Goal: Task Accomplishment & Management: Manage account settings

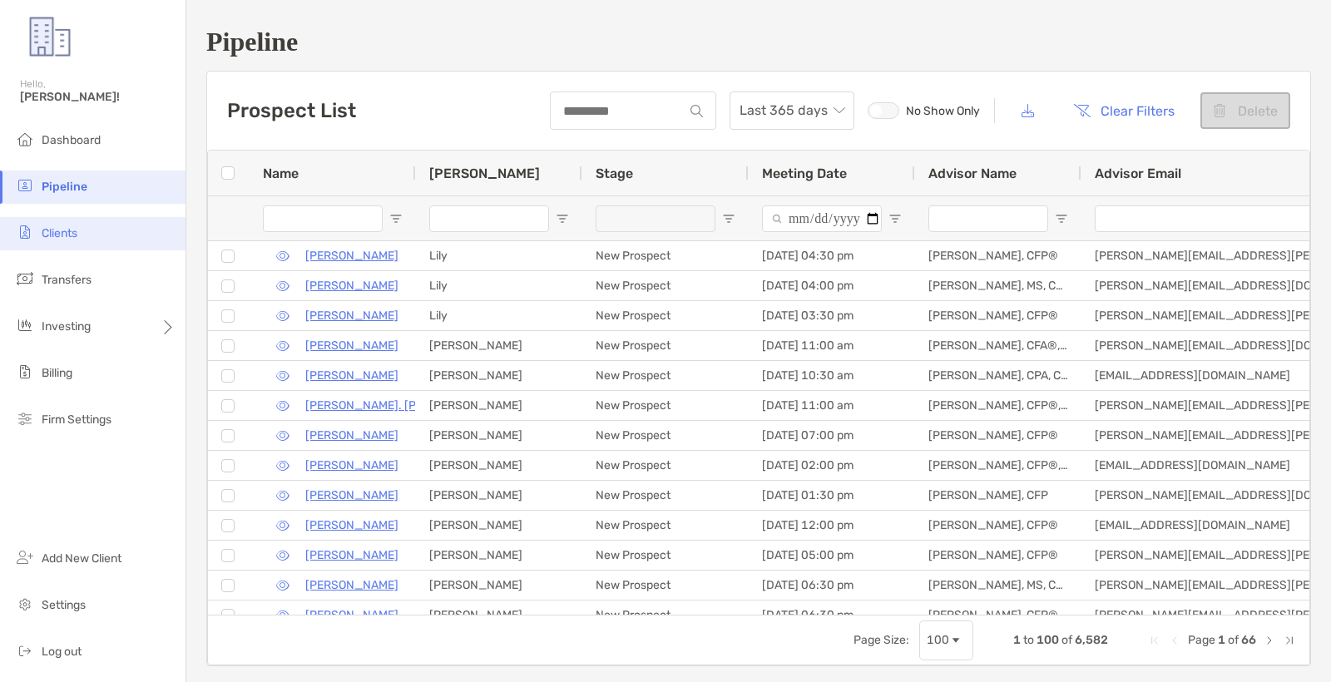
click at [102, 244] on li "Clients" at bounding box center [92, 233] width 185 height 33
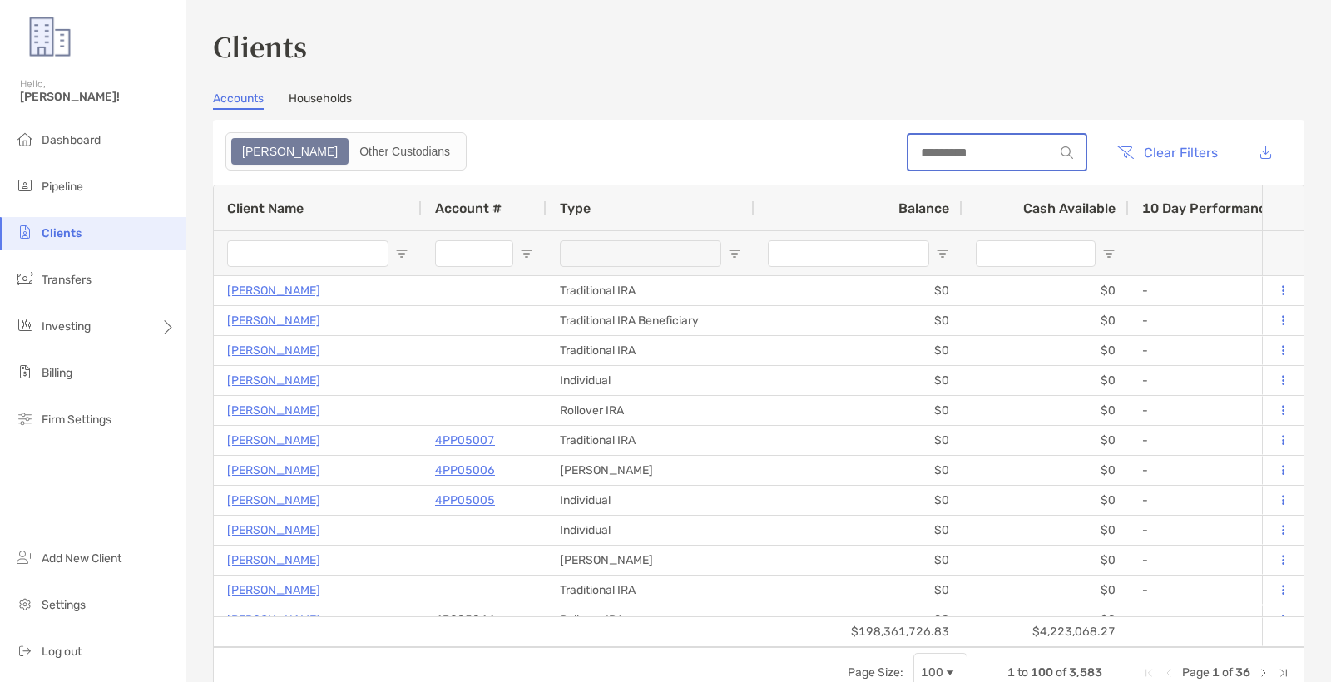
click at [917, 146] on input at bounding box center [981, 153] width 146 height 14
paste input "********"
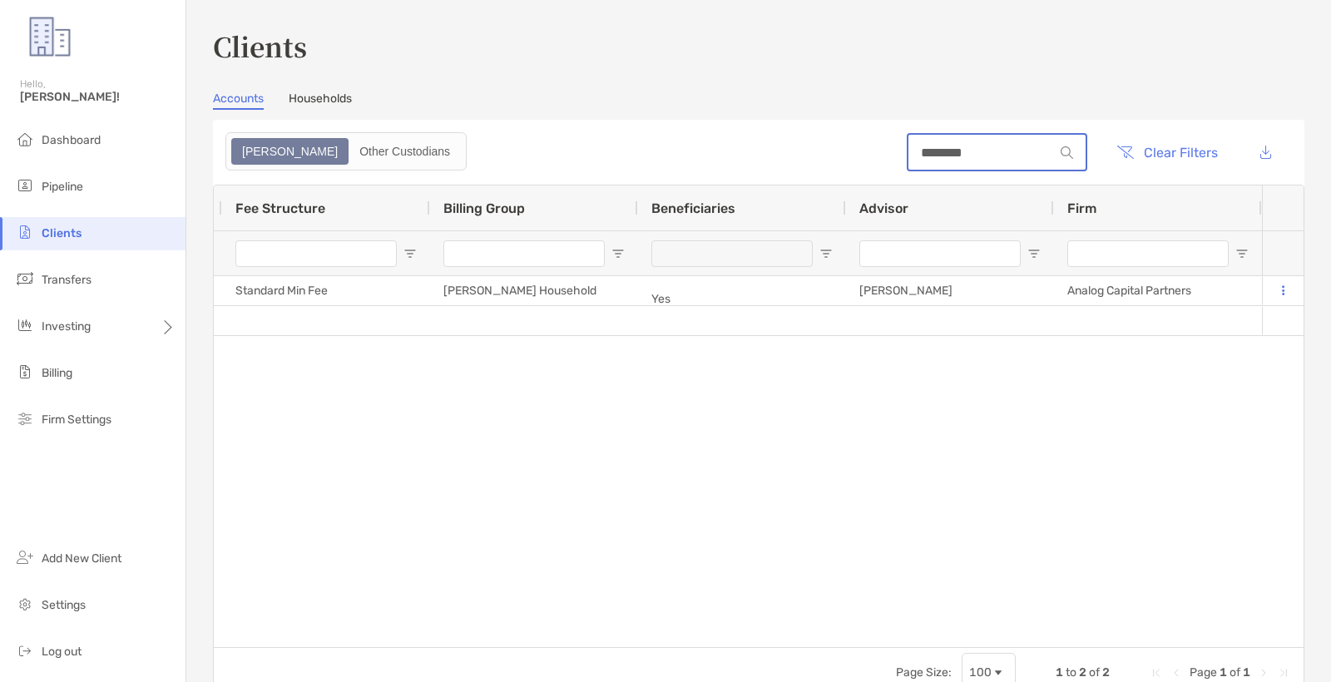
type input "********"
drag, startPoint x: 103, startPoint y: 119, endPoint x: 100, endPoint y: 136, distance: 17.8
click at [104, 121] on div "Hello, Reece!" at bounding box center [92, 100] width 185 height 47
click at [100, 136] on span "Dashboard" at bounding box center [71, 140] width 59 height 14
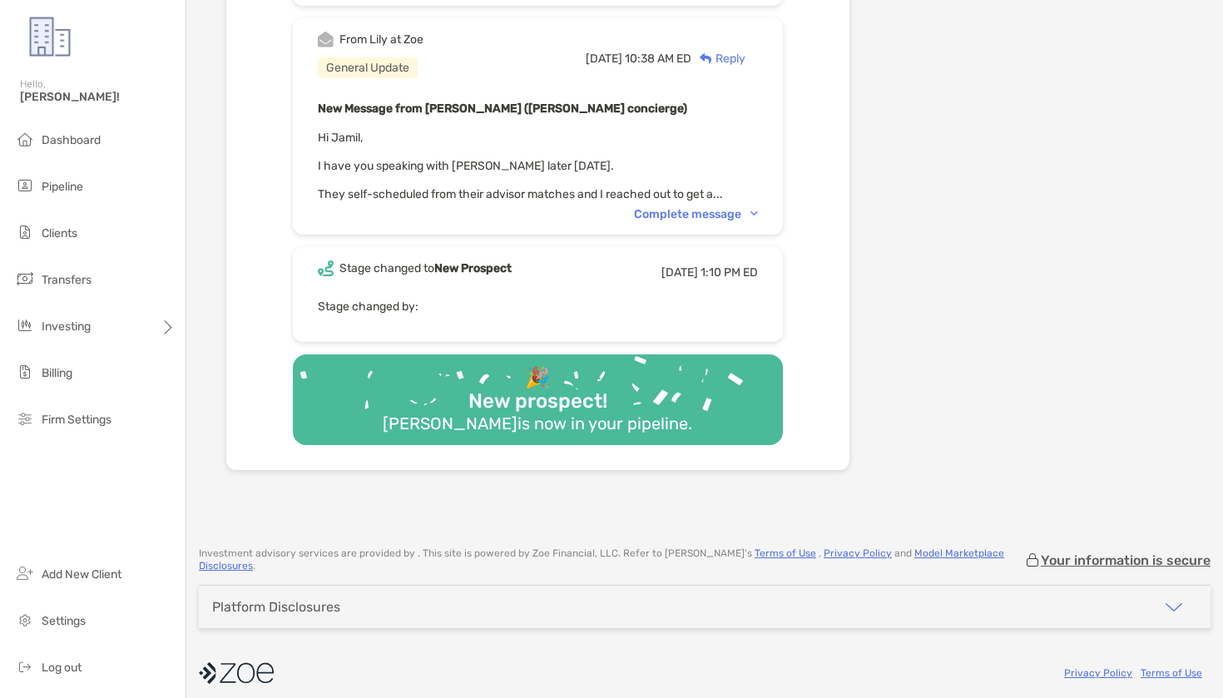
scroll to position [2336, 0]
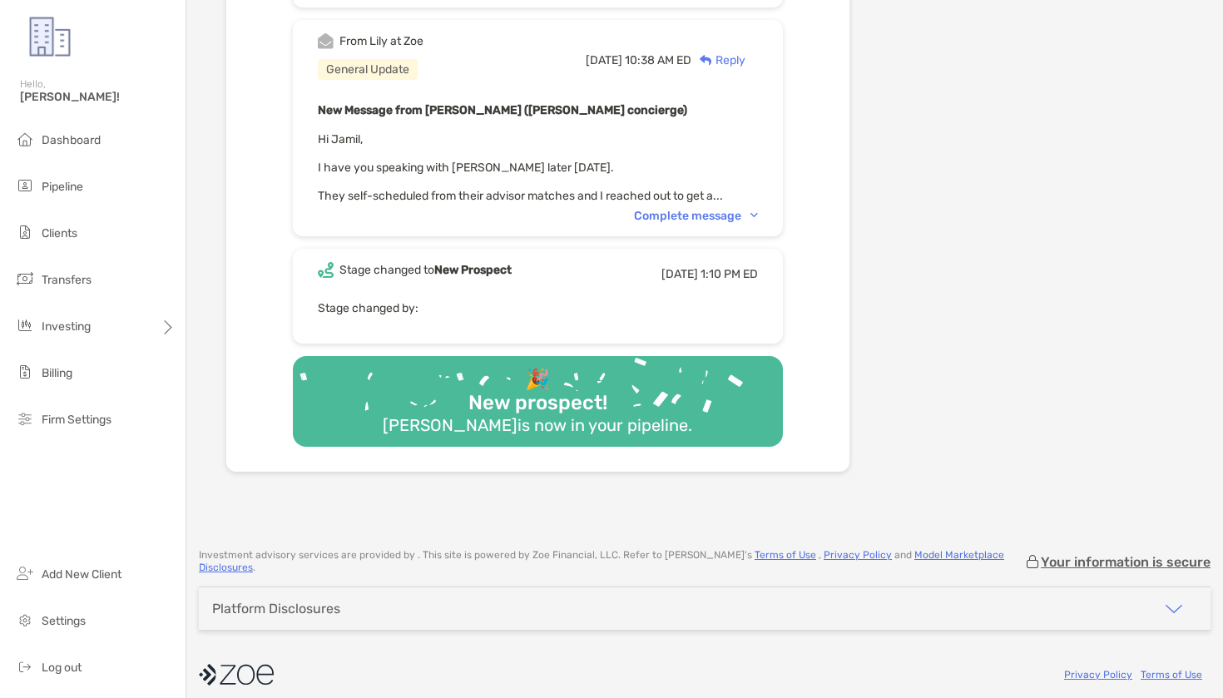
click at [708, 211] on div "Complete message" at bounding box center [696, 216] width 124 height 14
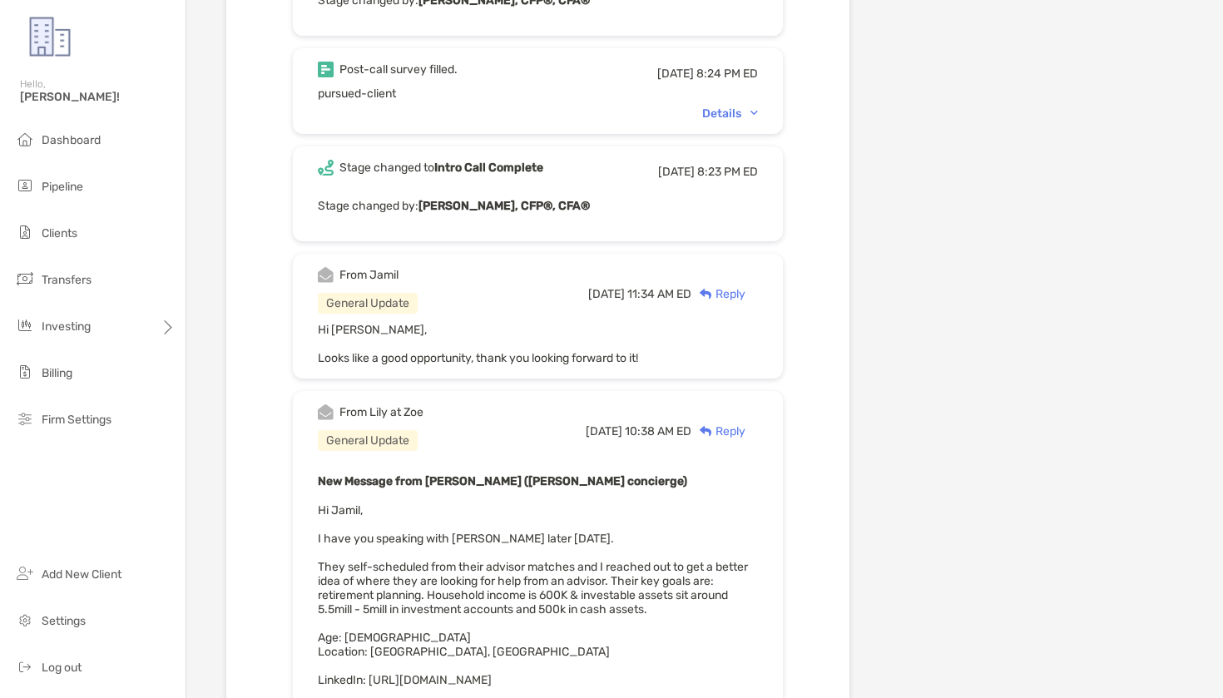
scroll to position [1938, 0]
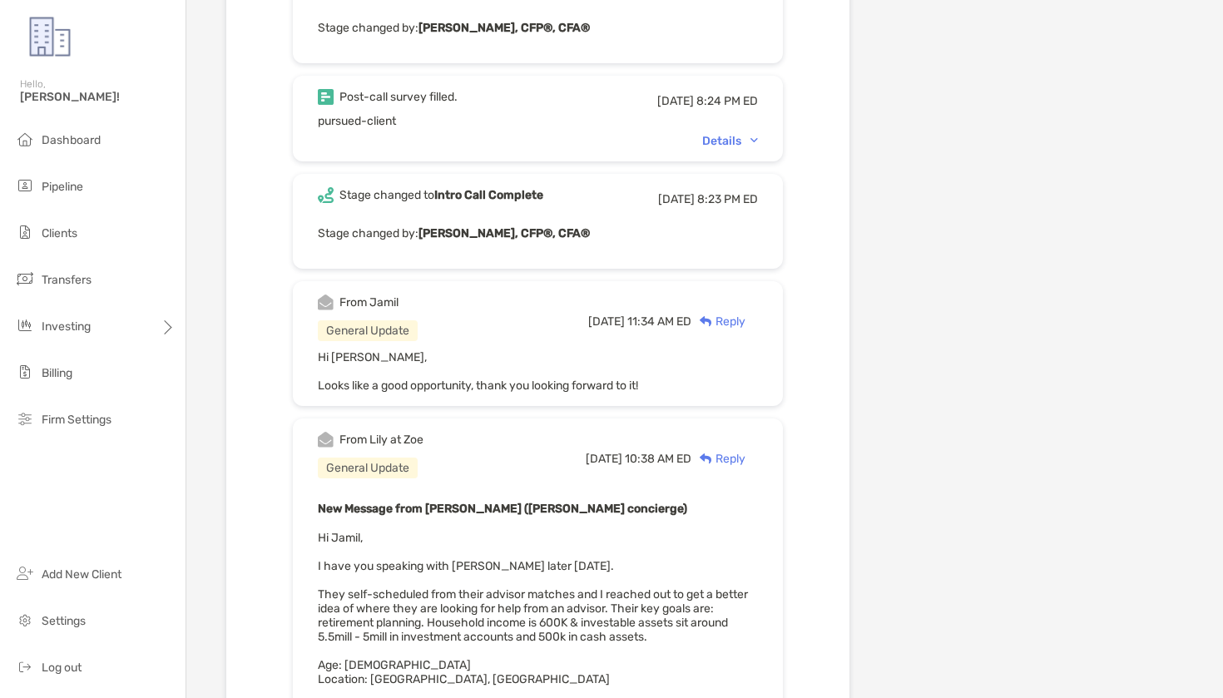
click at [734, 143] on div "Details" at bounding box center [730, 141] width 56 height 14
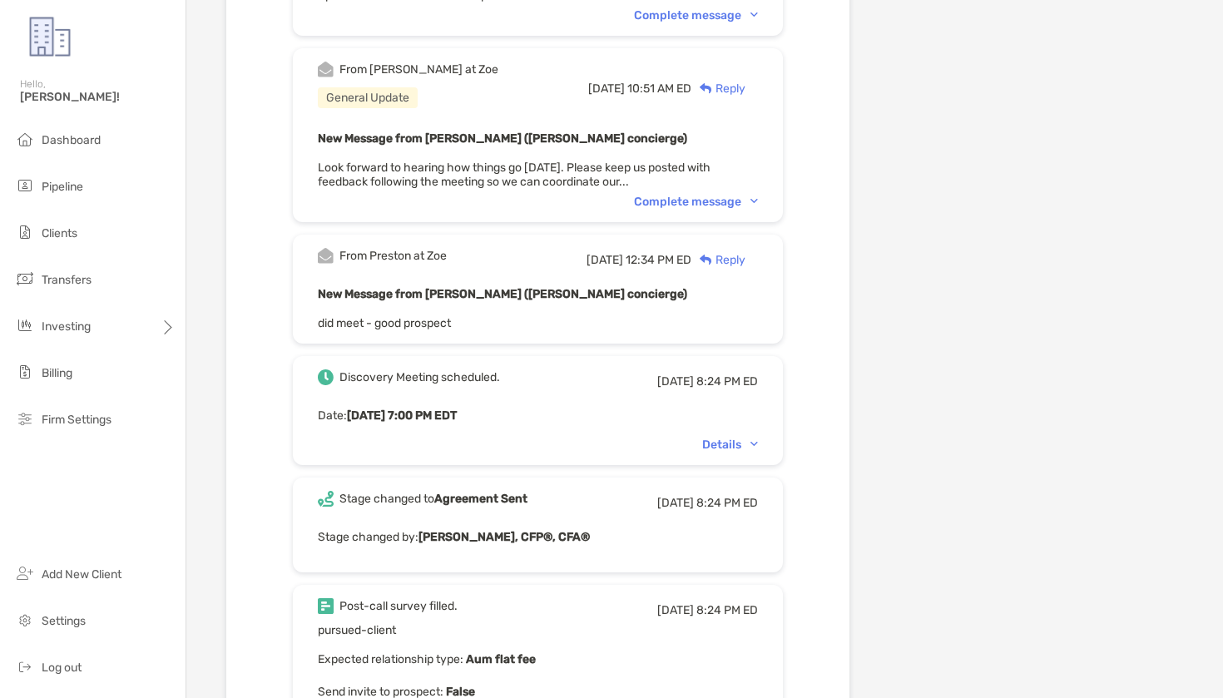
scroll to position [1426, 0]
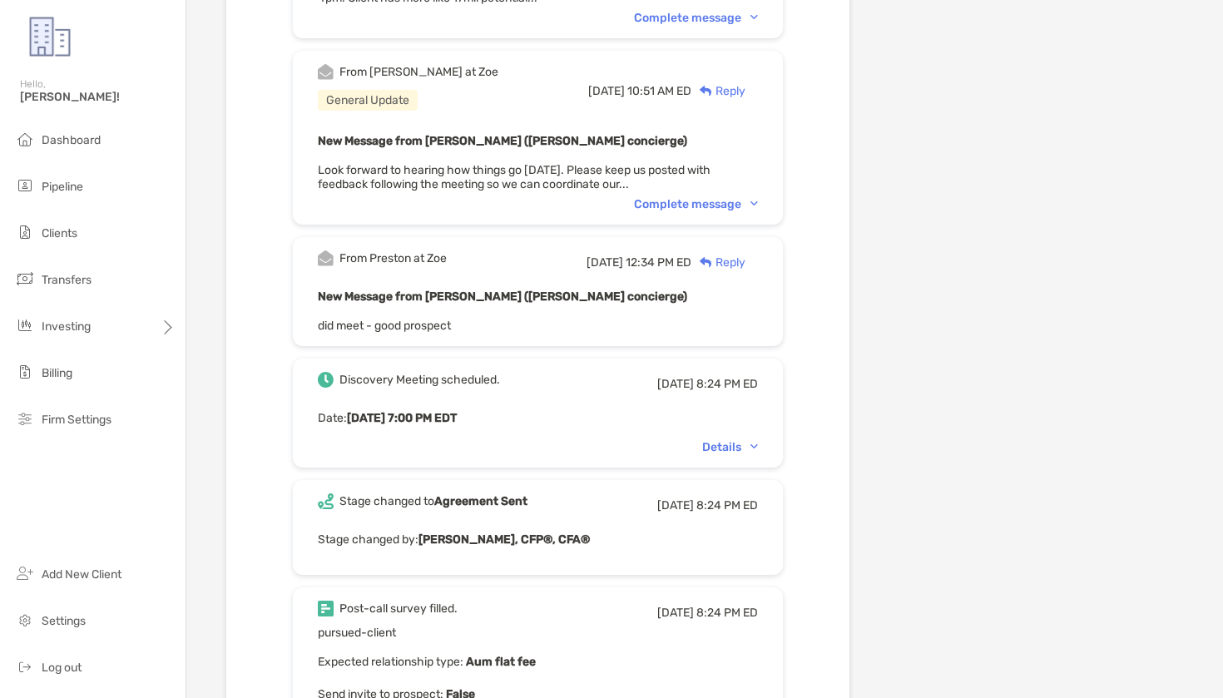
click at [713, 194] on div "From Matthew at Zoe General Update Thu, Jul 24 10:51 AM ED Reply New Message fr…" at bounding box center [538, 138] width 490 height 174
click at [708, 207] on div "Complete message" at bounding box center [696, 204] width 124 height 14
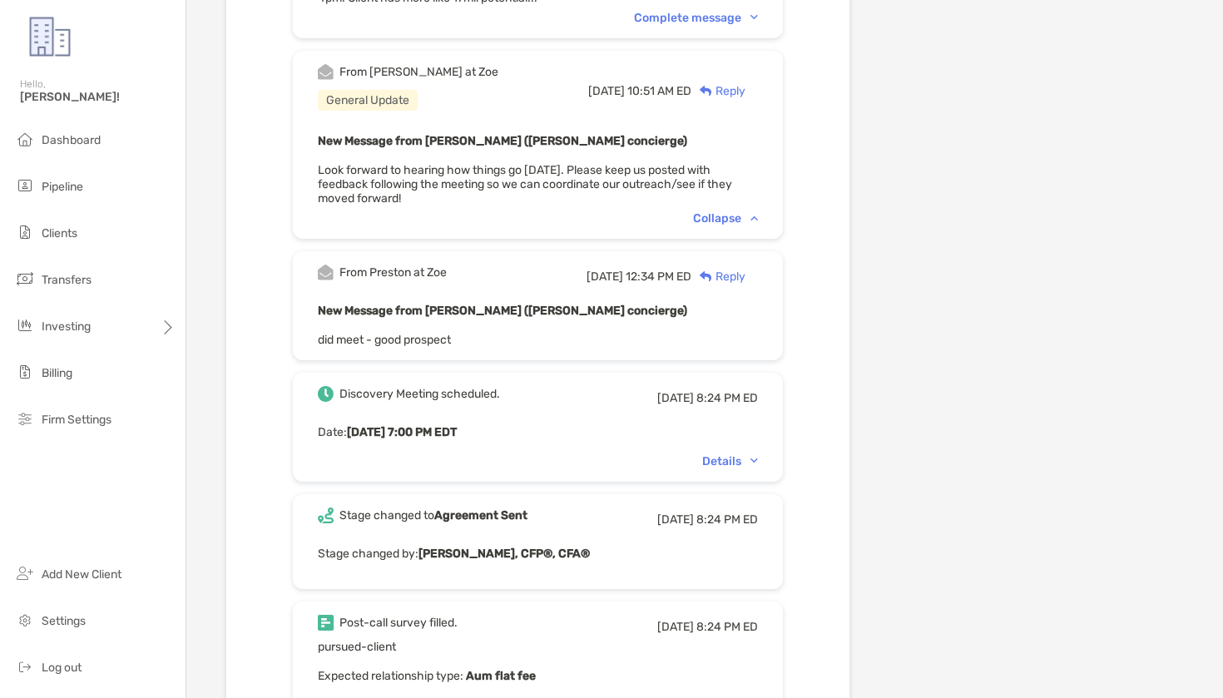
scroll to position [1157, 0]
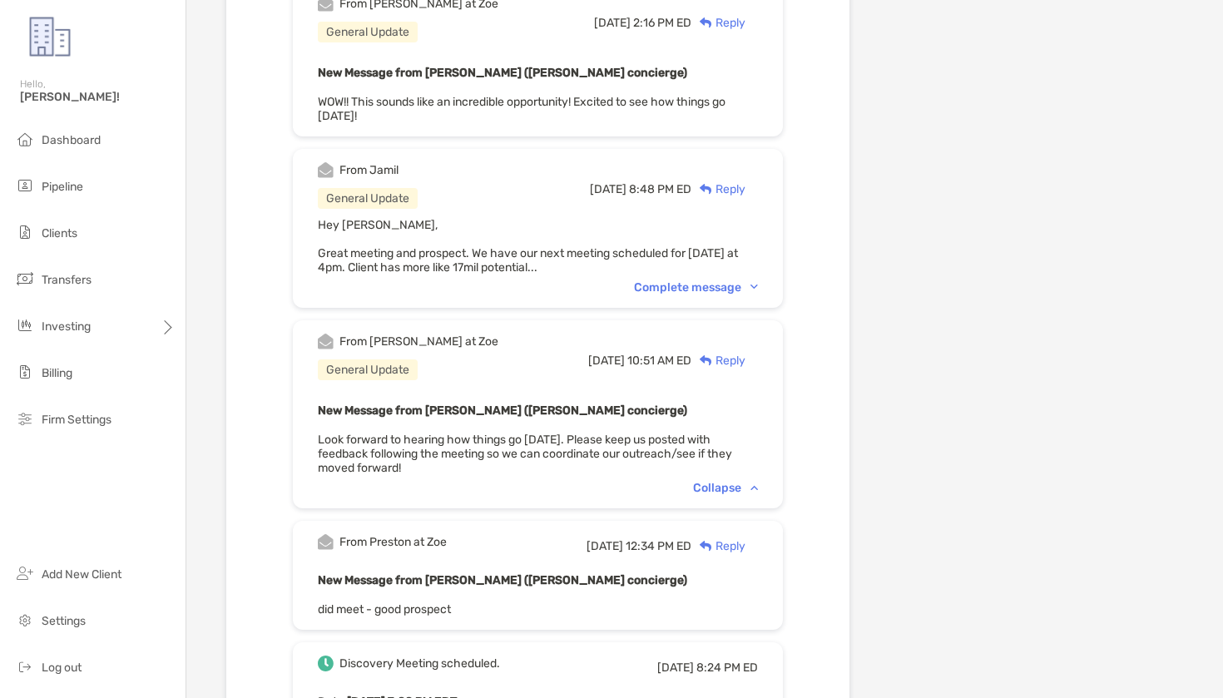
click at [712, 283] on div "Complete message" at bounding box center [696, 287] width 124 height 14
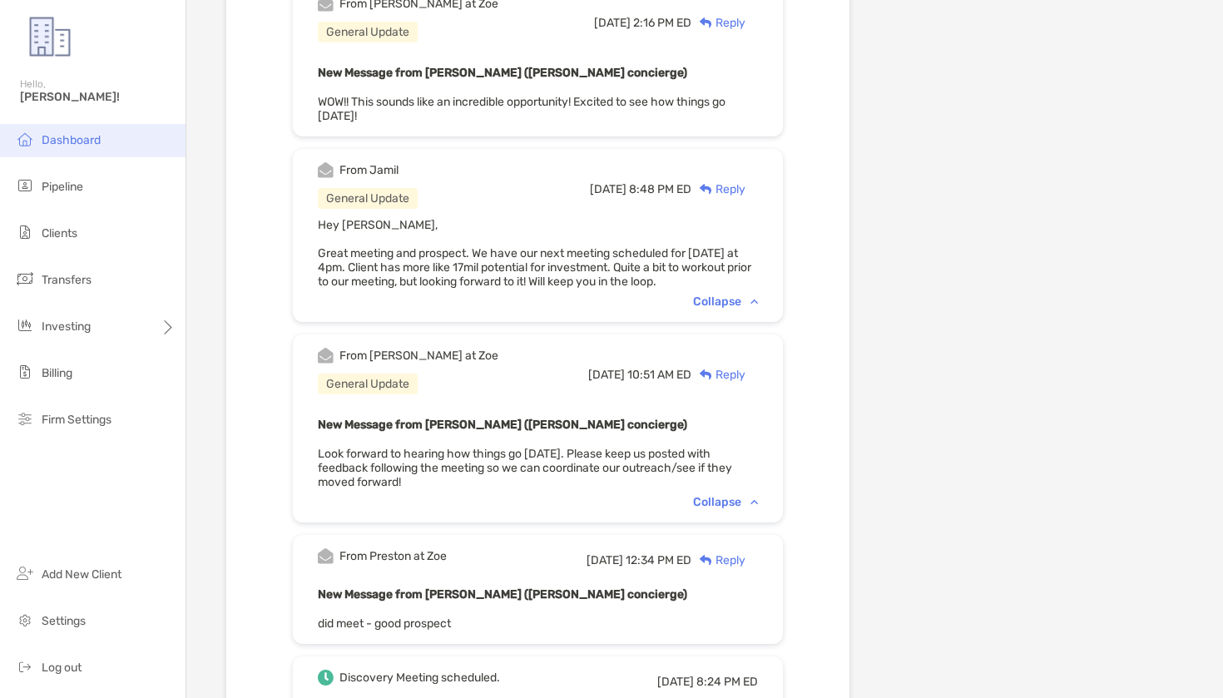
click at [105, 136] on li "Dashboard" at bounding box center [92, 140] width 185 height 33
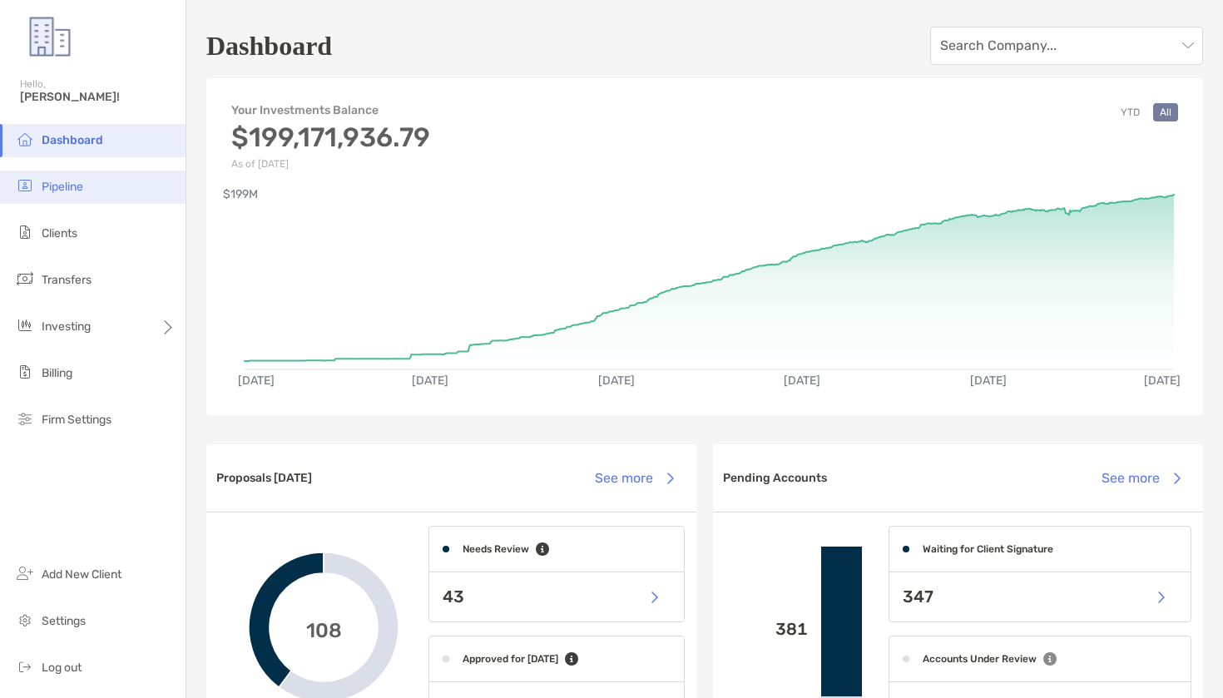
drag, startPoint x: 111, startPoint y: 207, endPoint x: 97, endPoint y: 191, distance: 21.2
click at [108, 204] on ul "Dashboard Pipeline Clients Transfers Investing Billing Firm Settings" at bounding box center [92, 287] width 185 height 326
click at [97, 191] on li "Pipeline" at bounding box center [92, 187] width 185 height 33
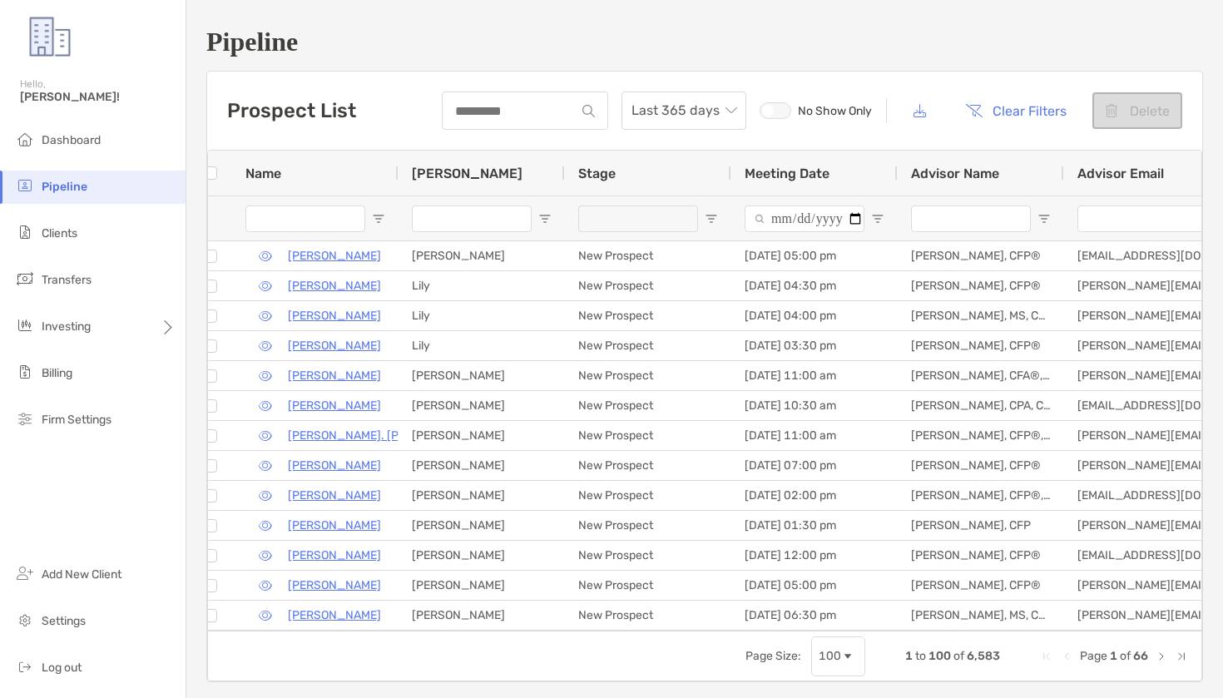
scroll to position [0, 17]
click at [139, 229] on li "Clients" at bounding box center [92, 233] width 185 height 33
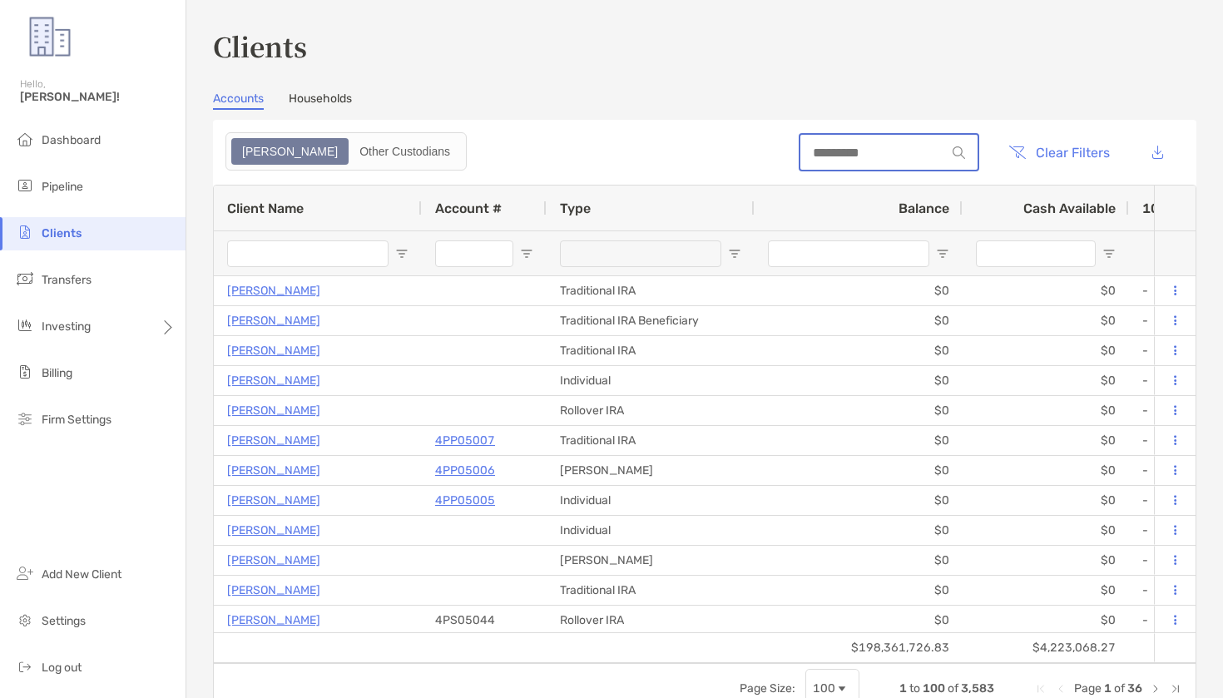
click at [899, 159] on input at bounding box center [873, 153] width 146 height 14
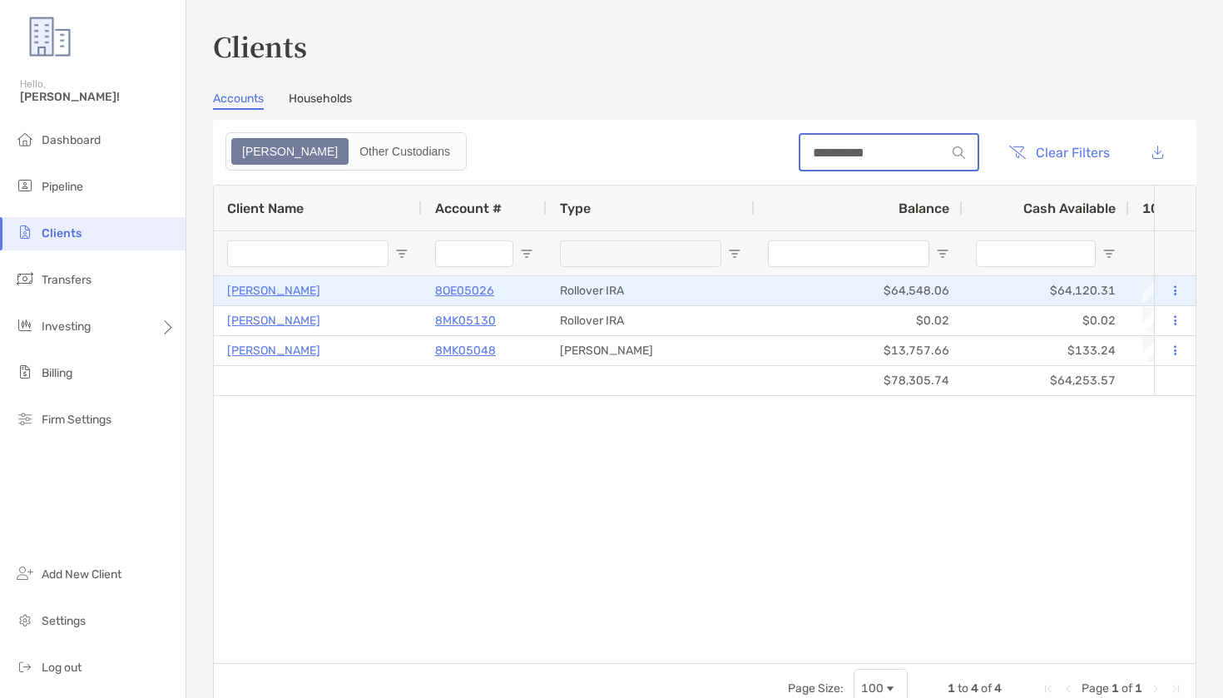
type input "**********"
click at [478, 284] on p "8OE05026" at bounding box center [464, 290] width 59 height 21
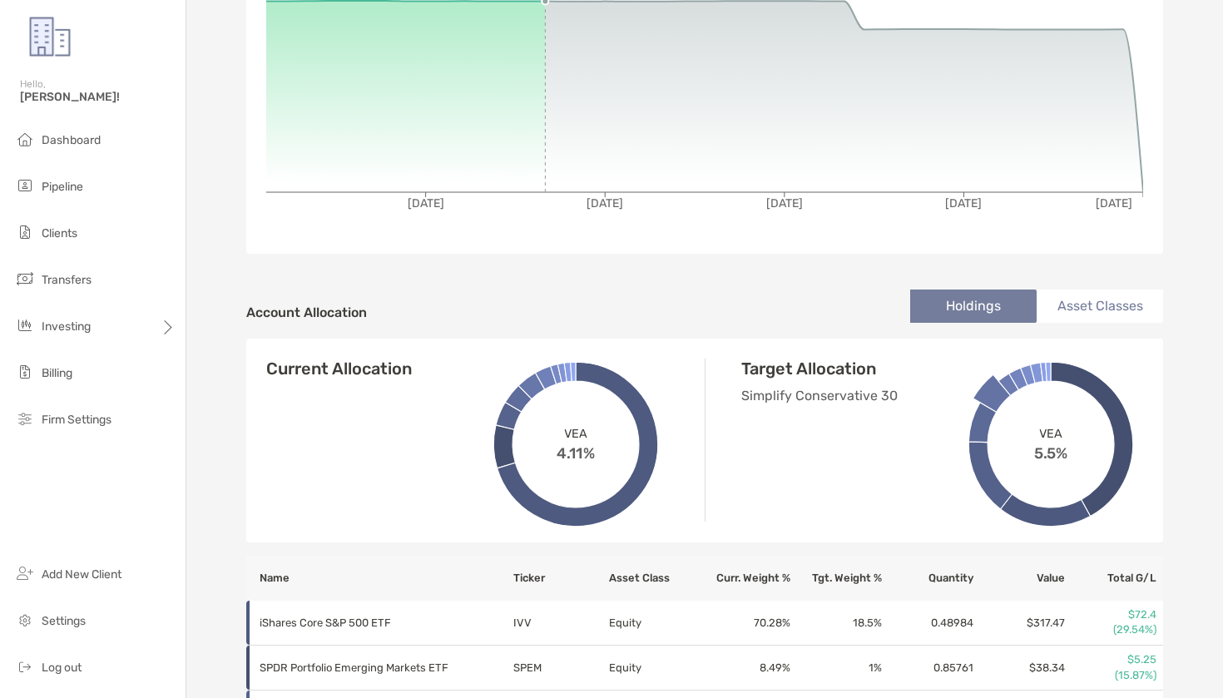
scroll to position [281, 0]
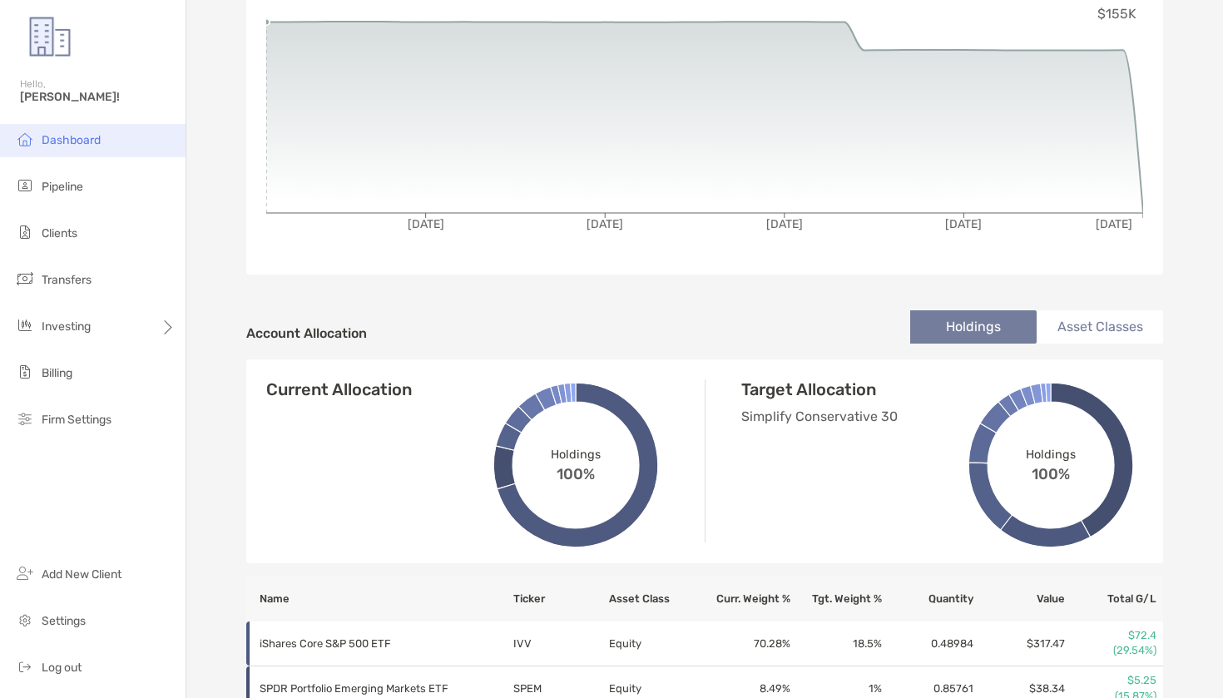
click at [149, 147] on li "Dashboard" at bounding box center [92, 140] width 185 height 33
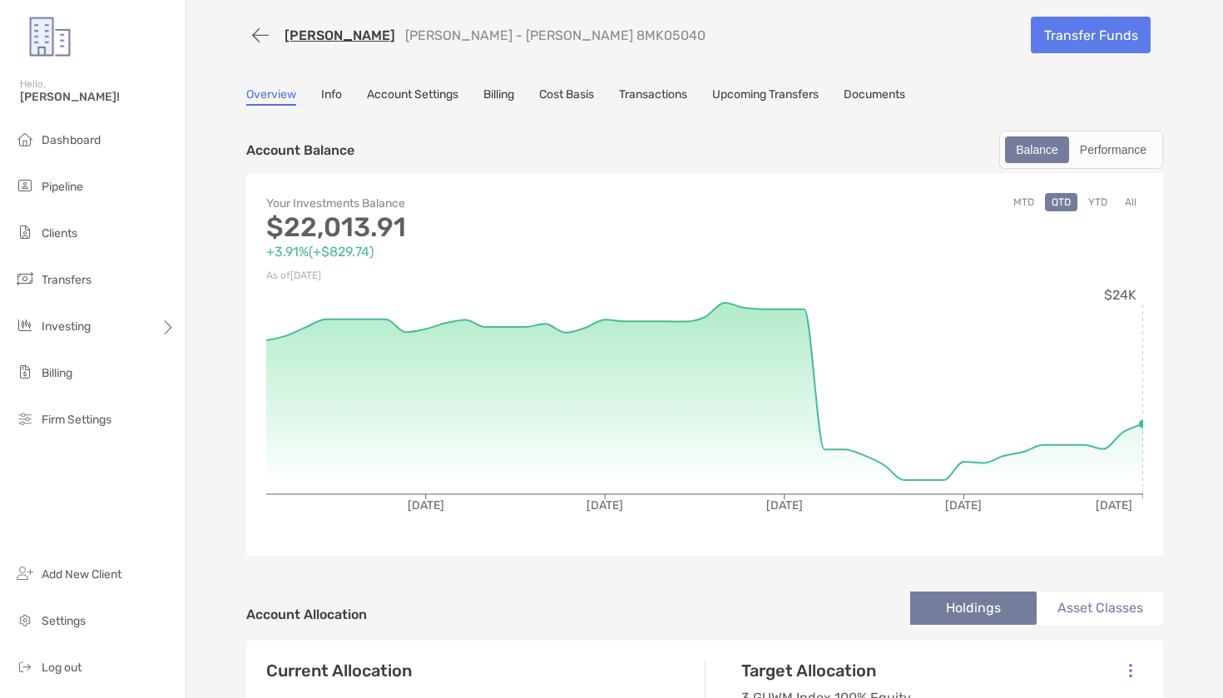
scroll to position [7, 0]
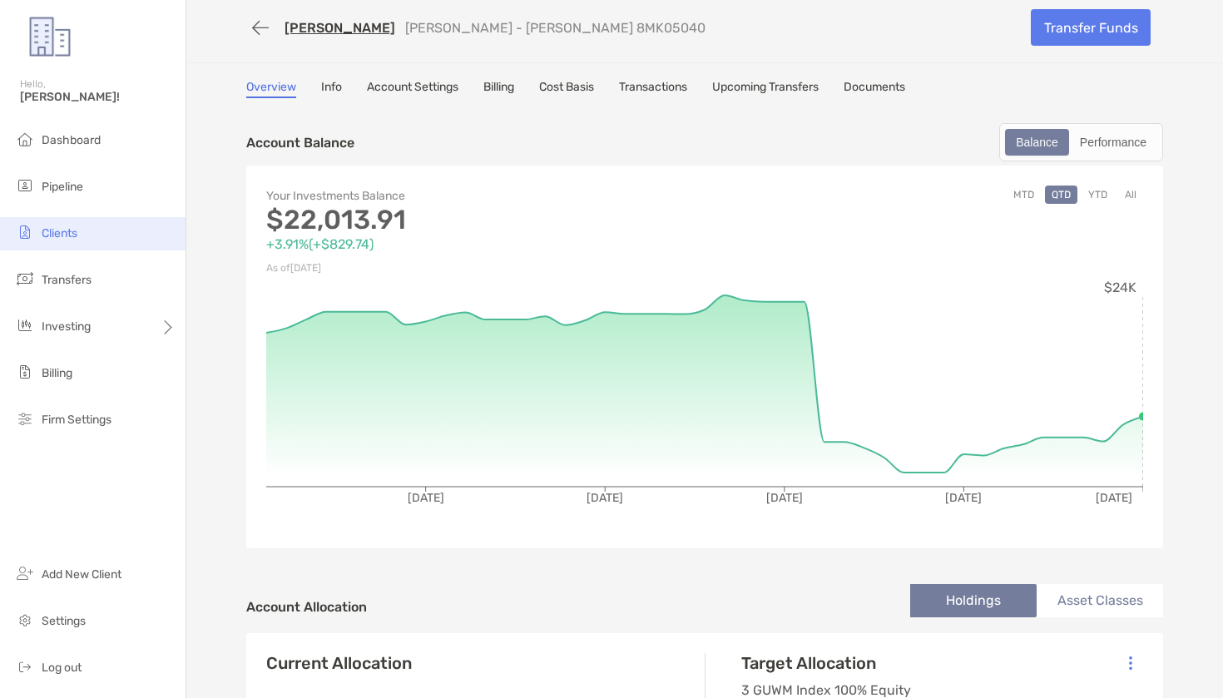
click at [121, 239] on li "Clients" at bounding box center [92, 233] width 185 height 33
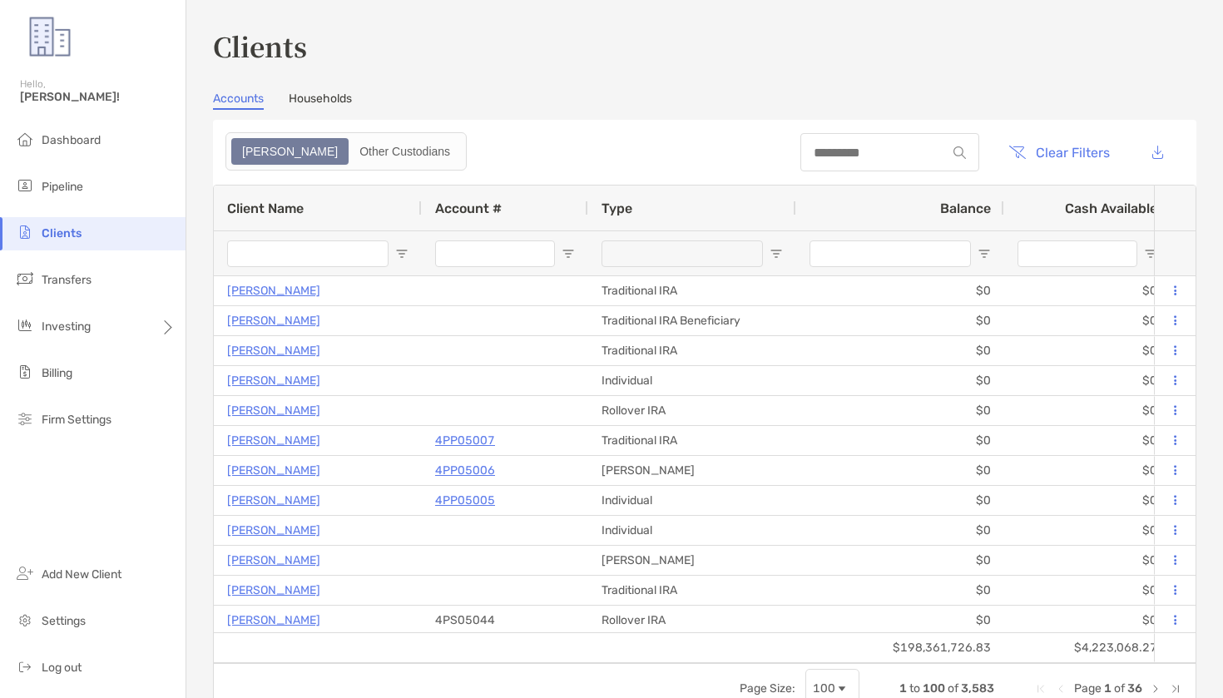
scroll to position [0, 1]
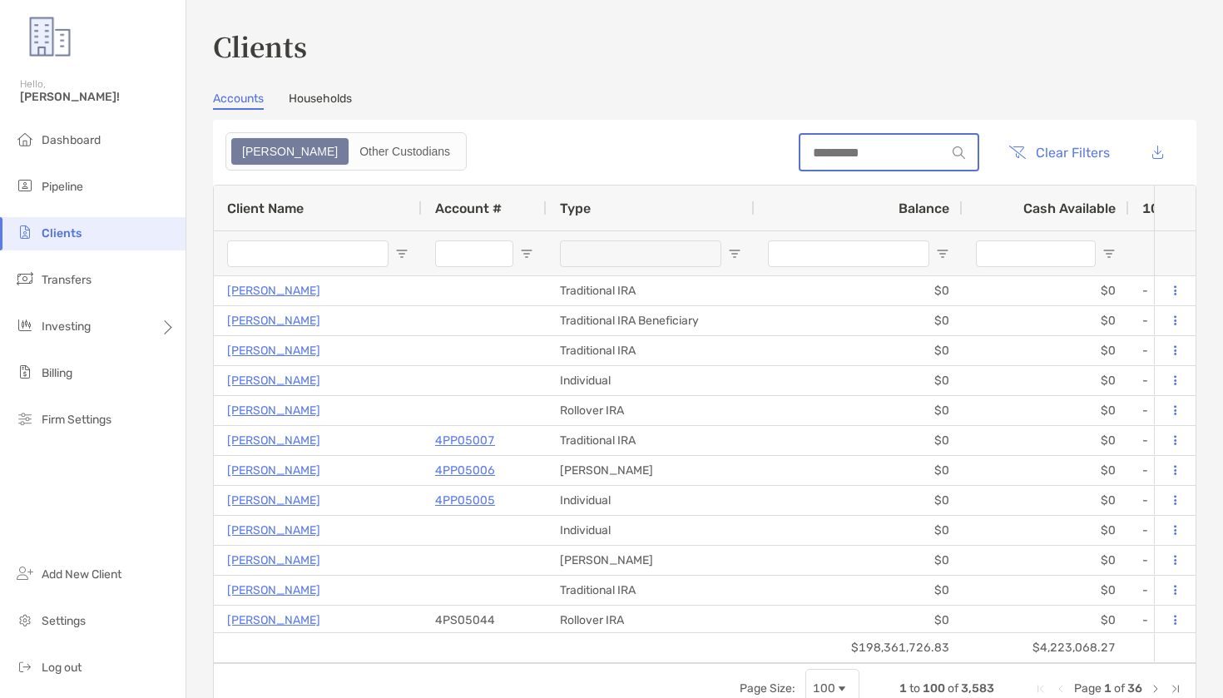
click at [909, 150] on input at bounding box center [873, 153] width 146 height 14
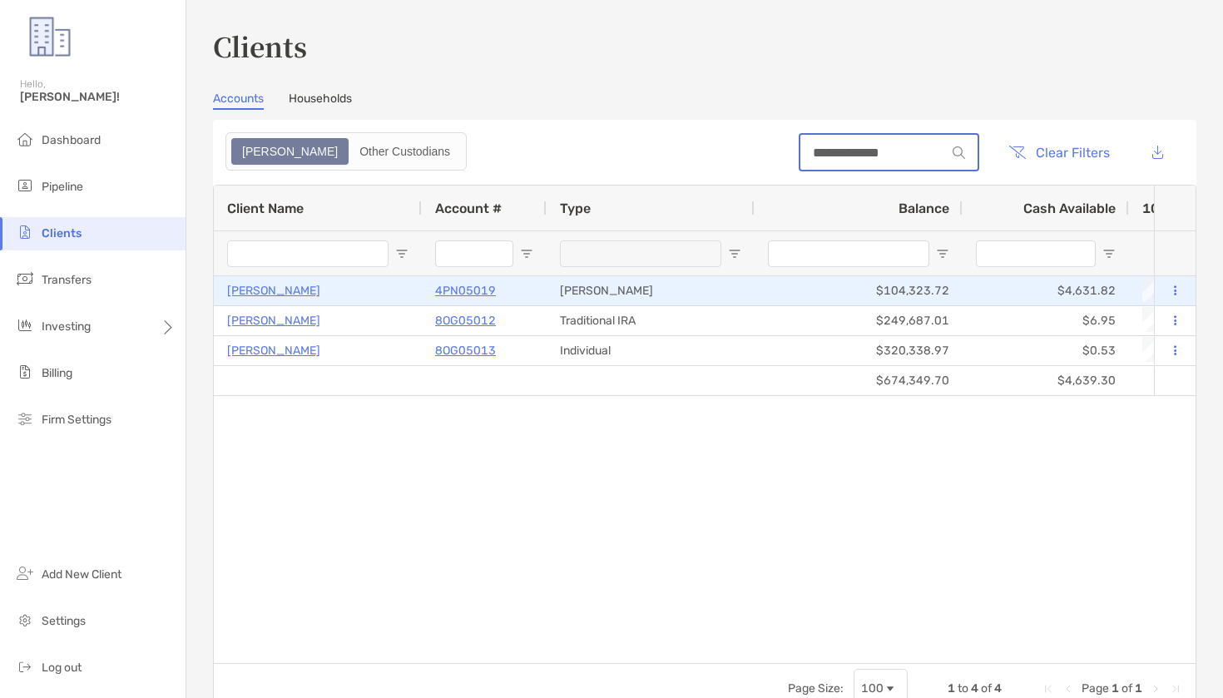
type input "**********"
click at [446, 293] on p "4PN05019" at bounding box center [465, 290] width 61 height 21
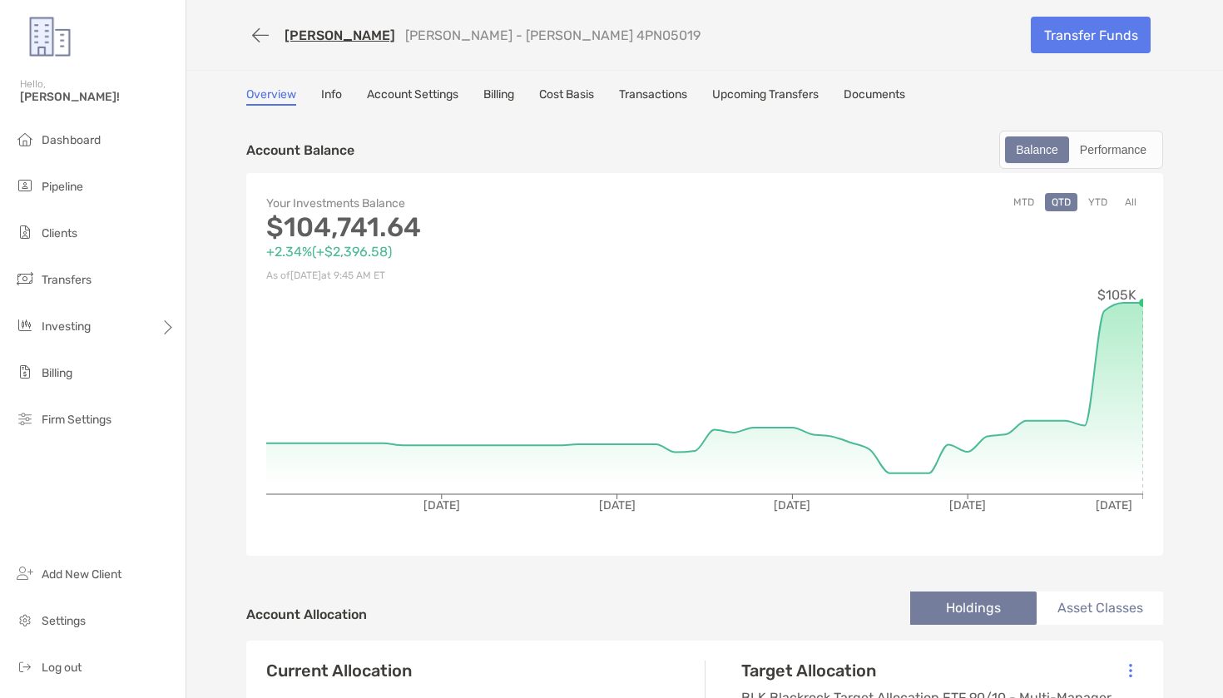
click at [646, 94] on link "Transactions" at bounding box center [653, 96] width 68 height 18
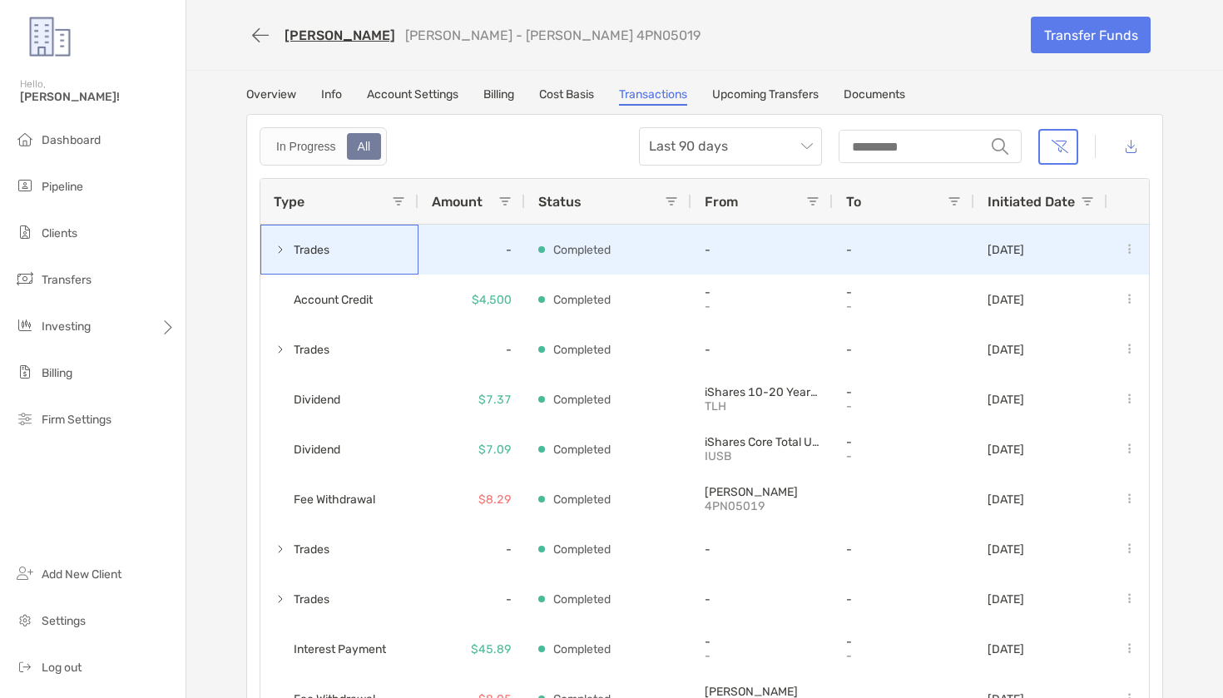
click at [278, 247] on span at bounding box center [280, 249] width 13 height 13
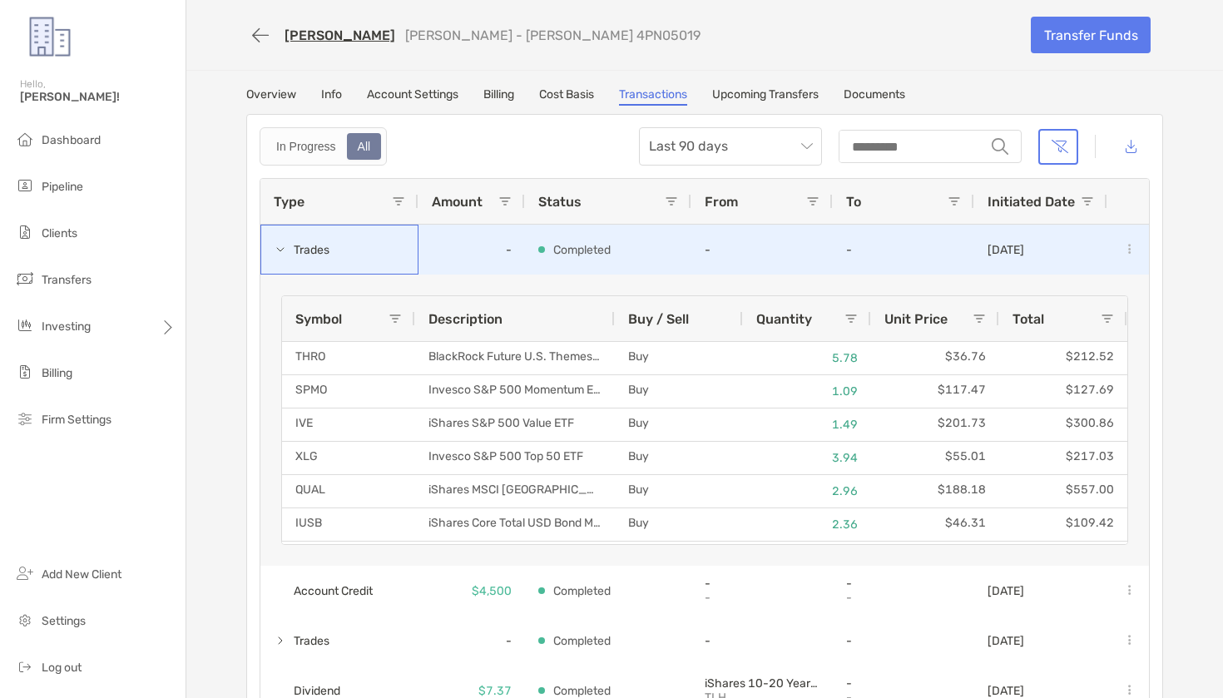
click at [279, 247] on span at bounding box center [280, 249] width 13 height 13
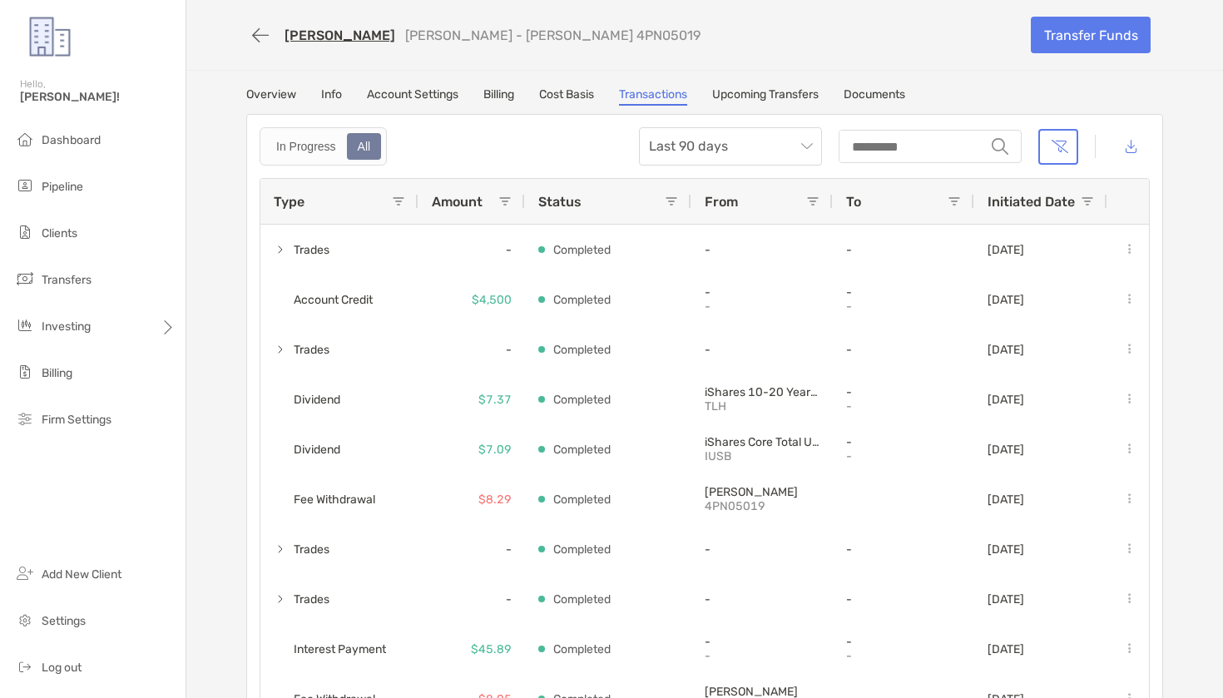
click at [306, 35] on link "[PERSON_NAME]" at bounding box center [339, 35] width 111 height 16
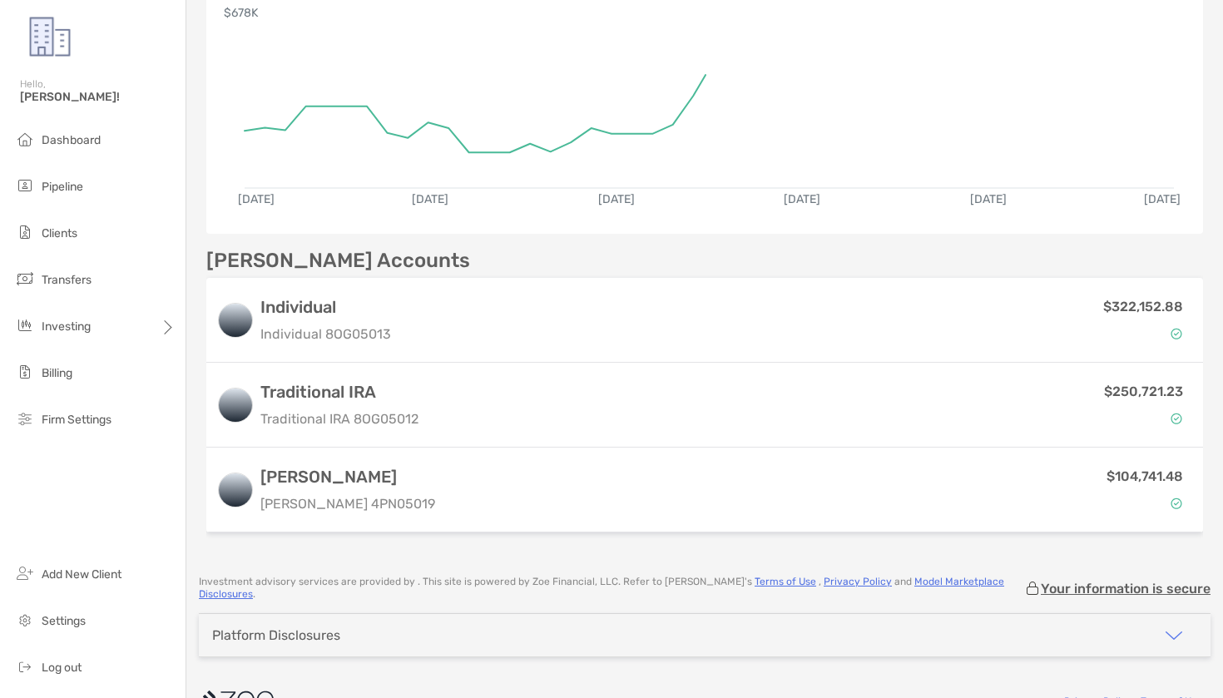
scroll to position [336, 0]
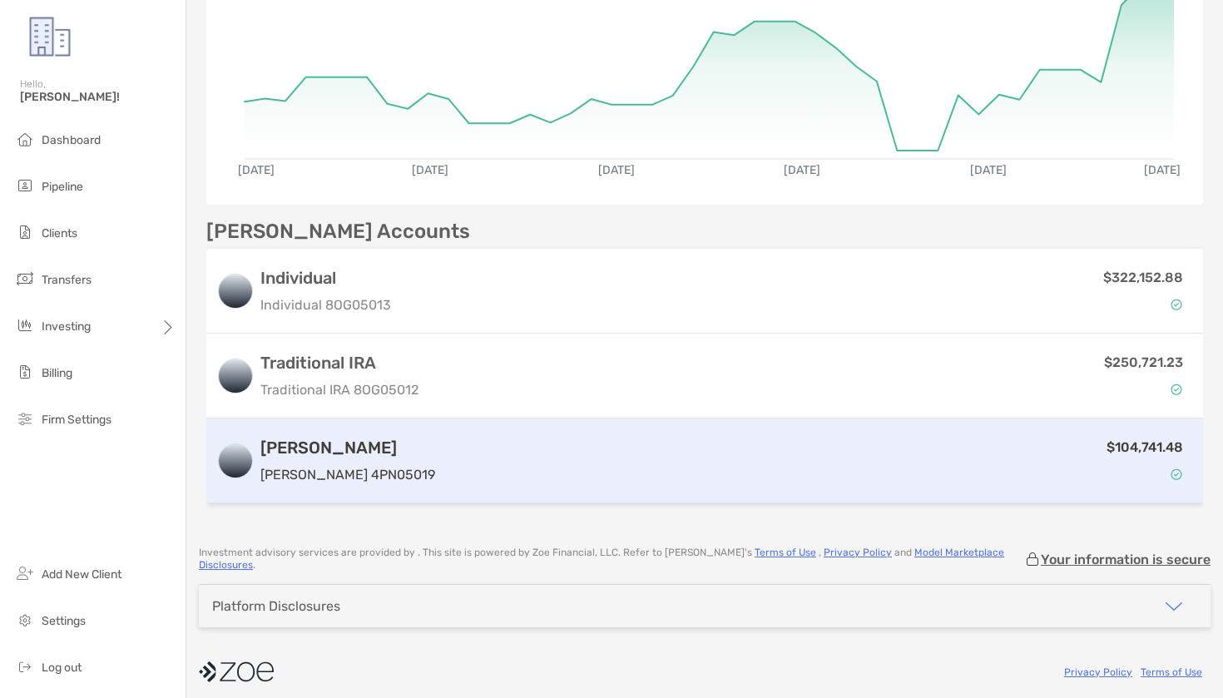
click at [680, 469] on div "$104,741.48" at bounding box center [817, 461] width 751 height 48
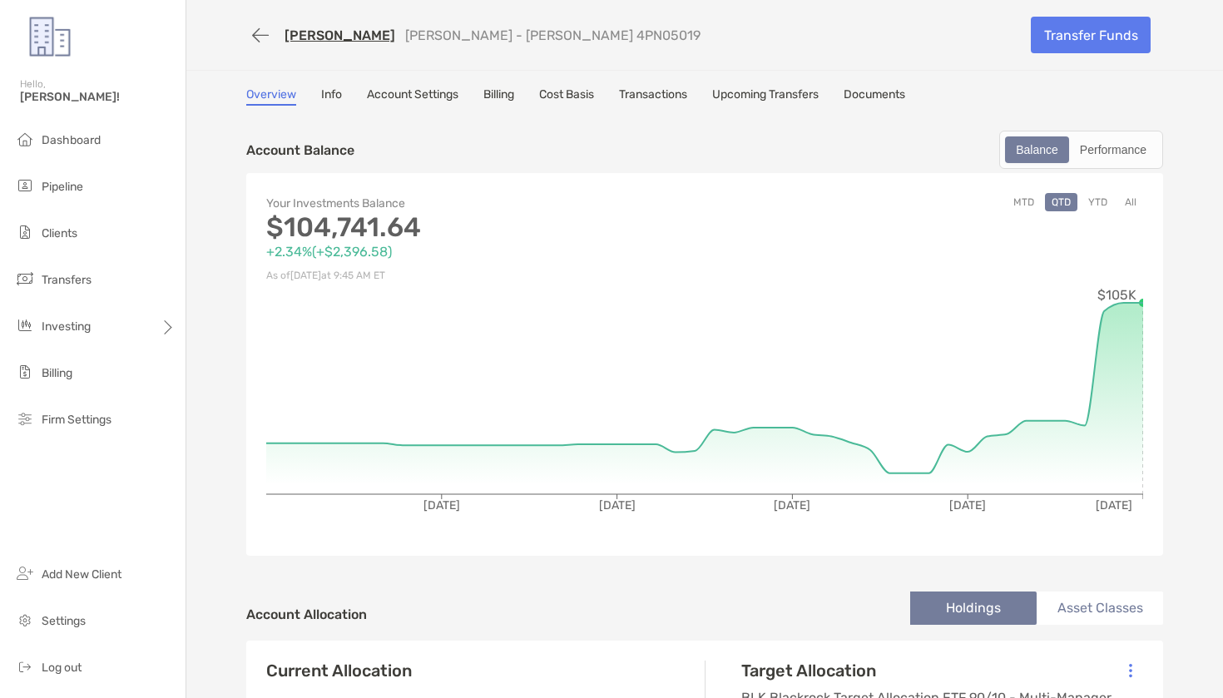
click at [675, 100] on link "Transactions" at bounding box center [653, 96] width 68 height 18
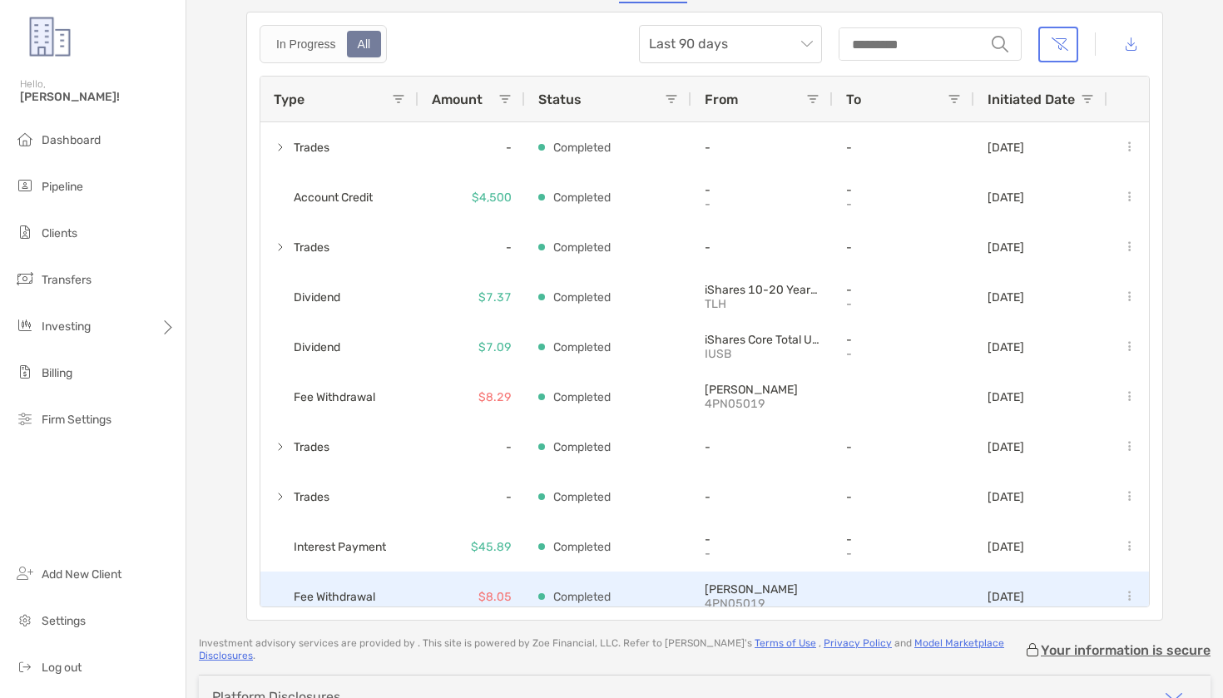
scroll to position [72, 0]
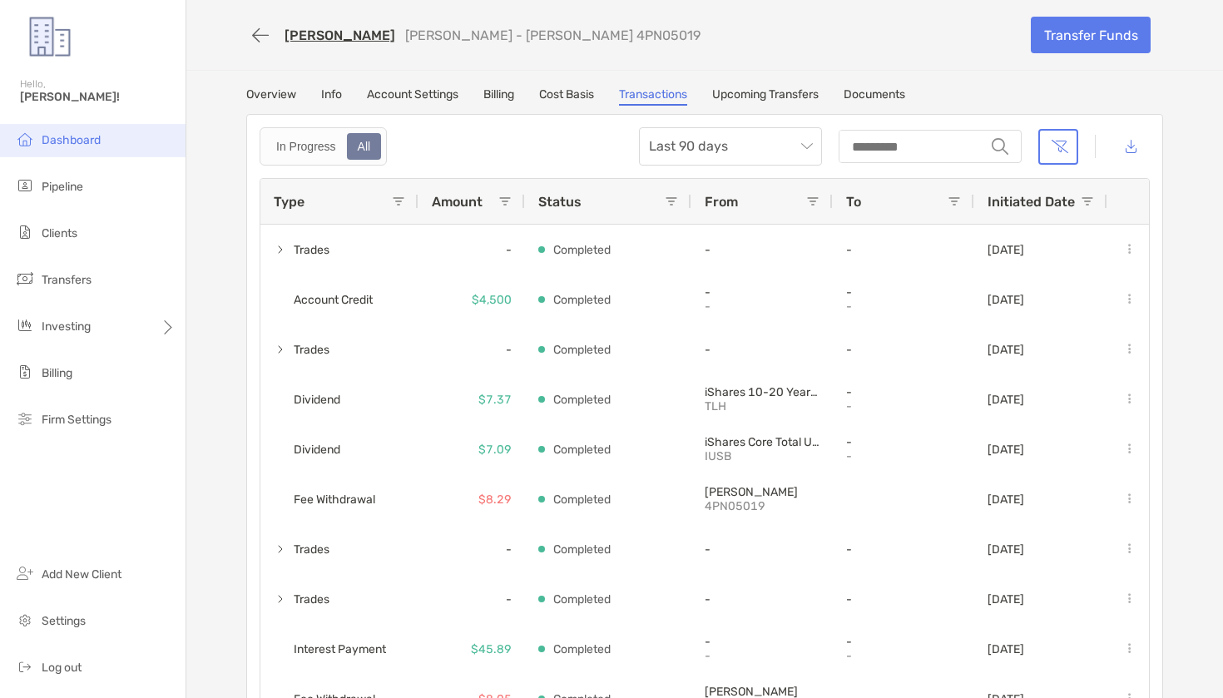
click at [144, 141] on li "Dashboard" at bounding box center [92, 140] width 185 height 33
